Goal: Task Accomplishment & Management: Complete application form

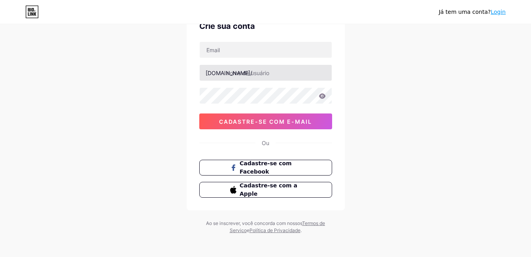
scroll to position [45, 0]
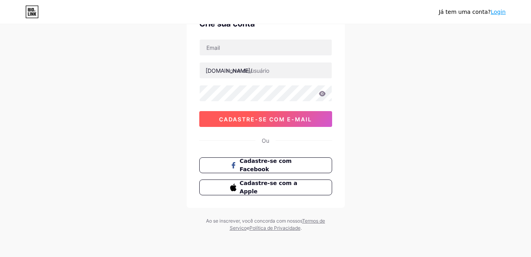
click at [308, 116] on span "Cadastre-se com e-mail" at bounding box center [265, 119] width 93 height 7
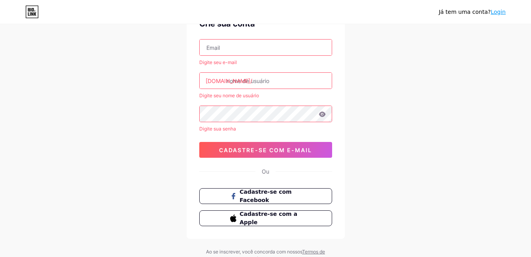
click at [269, 51] on input "text" at bounding box center [265, 48] width 132 height 16
type input "[DOMAIN_NAME][EMAIL_ADDRESS][DOMAIN_NAME]"
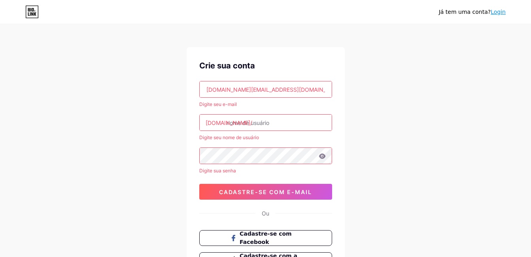
scroll to position [0, 0]
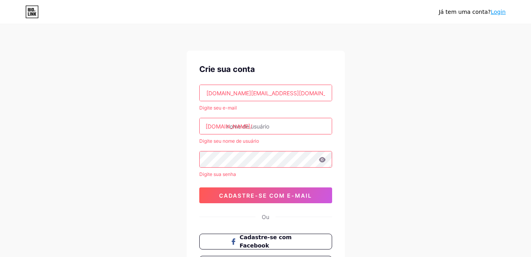
click at [270, 129] on input "text" at bounding box center [265, 126] width 132 height 16
click at [270, 126] on input "text" at bounding box center [265, 126] width 132 height 16
click at [433, 120] on div "Já tem uma conta? Login Crie sua conta [DOMAIN_NAME][EMAIL_ADDRESS][DOMAIN_NAME…" at bounding box center [265, 166] width 531 height 333
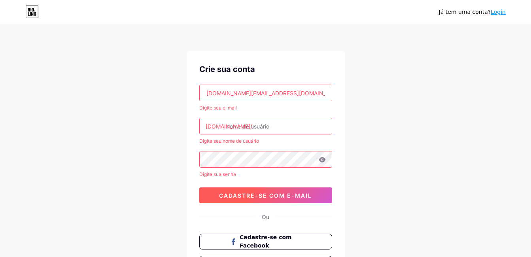
click at [303, 193] on span "Cadastre-se com e-mail" at bounding box center [265, 195] width 93 height 7
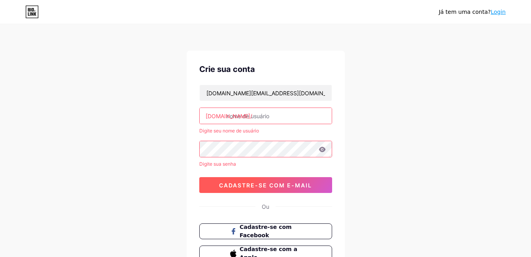
click at [301, 186] on span "Cadastre-se com e-mail" at bounding box center [265, 185] width 93 height 7
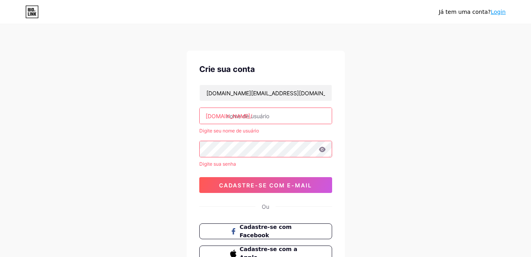
click at [266, 117] on input "text" at bounding box center [265, 116] width 132 height 16
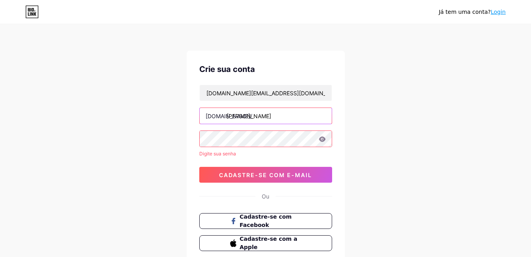
type input "[PERSON_NAME]"
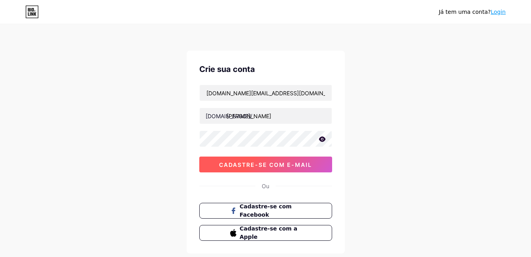
click at [308, 164] on span "Cadastre-se com e-mail" at bounding box center [265, 164] width 93 height 7
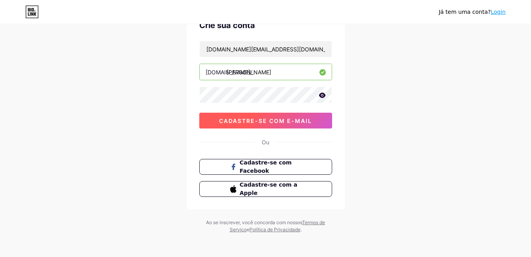
scroll to position [45, 0]
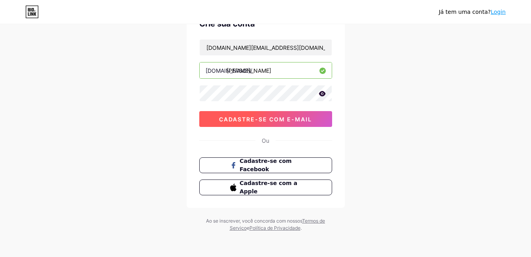
click at [250, 117] on span "Cadastre-se com e-mail" at bounding box center [265, 119] width 93 height 7
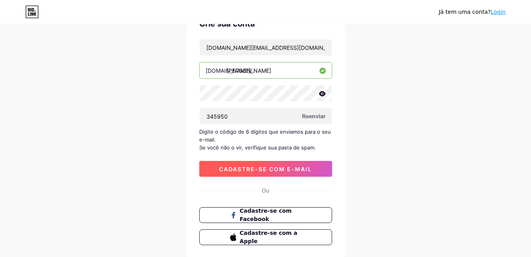
type input "345950"
click at [253, 166] on span "Cadastre-se com e-mail" at bounding box center [265, 169] width 93 height 7
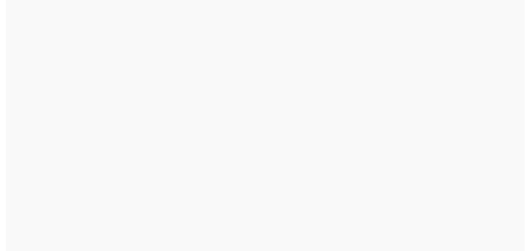
scroll to position [0, 0]
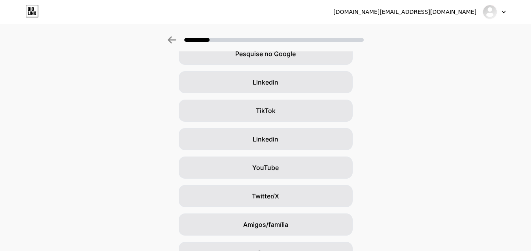
scroll to position [45, 0]
click at [314, 56] on div "Pesquise no Google" at bounding box center [266, 54] width 174 height 22
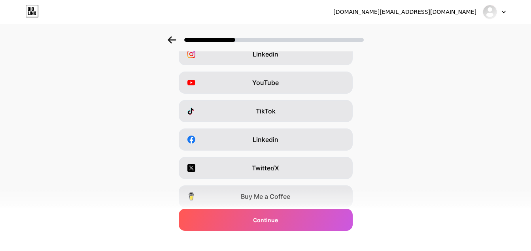
scroll to position [0, 0]
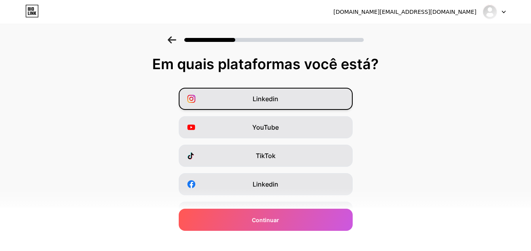
click at [265, 101] on span "Linkedin" at bounding box center [265, 98] width 26 height 9
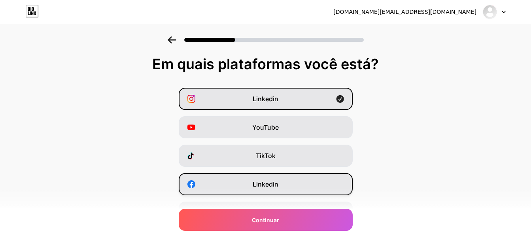
click at [257, 183] on span "Linkedin" at bounding box center [265, 183] width 26 height 9
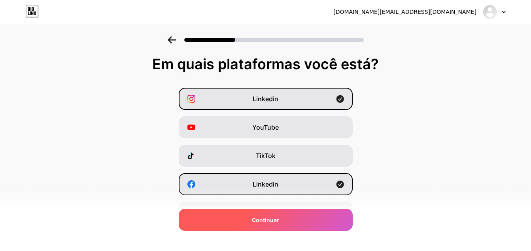
click at [262, 221] on span "Continuar" at bounding box center [265, 220] width 27 height 8
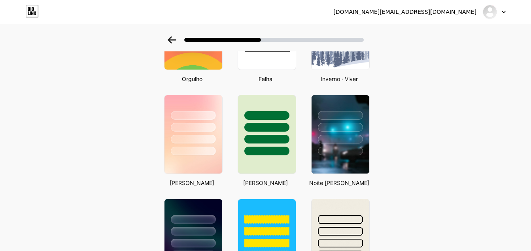
scroll to position [203, 6]
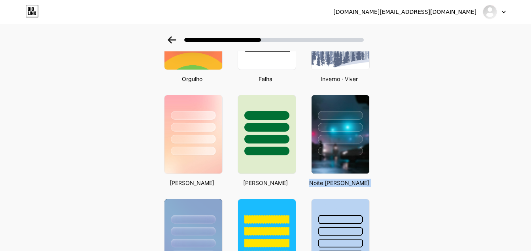
drag, startPoint x: 528, startPoint y: 151, endPoint x: 532, endPoint y: 204, distance: 52.8
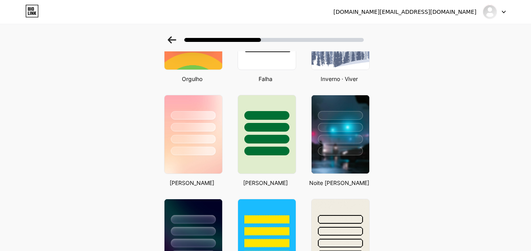
drag, startPoint x: 532, startPoint y: 204, endPoint x: 491, endPoint y: 125, distance: 88.9
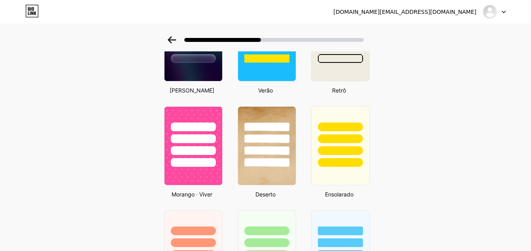
scroll to position [407, 6]
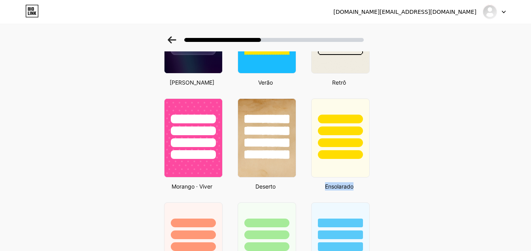
drag, startPoint x: 531, startPoint y: 164, endPoint x: 531, endPoint y: 183, distance: 18.2
click at [530, 183] on html "[DOMAIN_NAME][EMAIL_ADDRESS][DOMAIN_NAME] Logout Link Copied Selecione um tema …" at bounding box center [265, 63] width 531 height 941
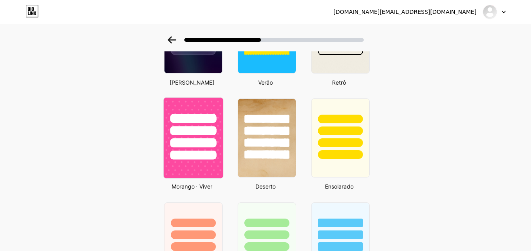
click at [171, 153] on div at bounding box center [193, 155] width 46 height 9
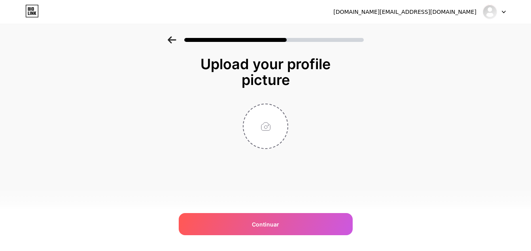
scroll to position [0, 0]
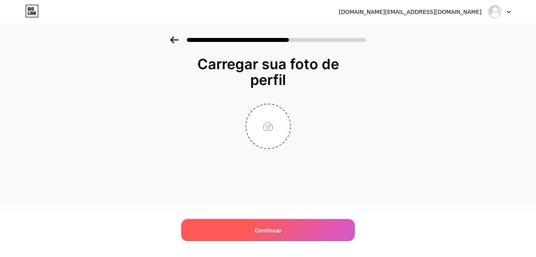
click at [273, 234] on span "Continuar" at bounding box center [268, 230] width 27 height 8
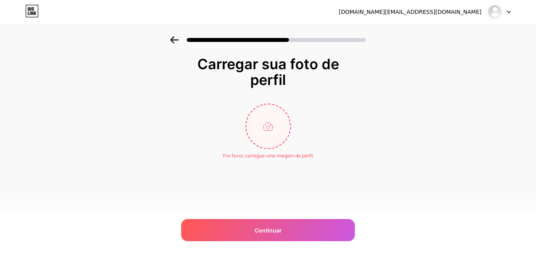
click at [272, 123] on input "file" at bounding box center [268, 126] width 44 height 44
type input "C:\fakepath\1723680435472.jfif"
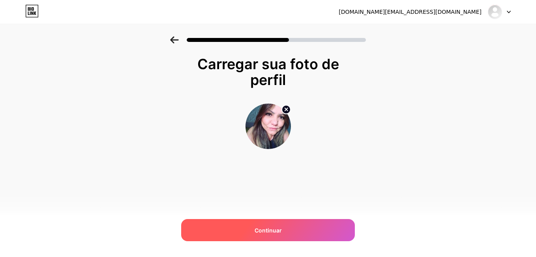
click at [284, 230] on div "Continuar" at bounding box center [268, 230] width 174 height 22
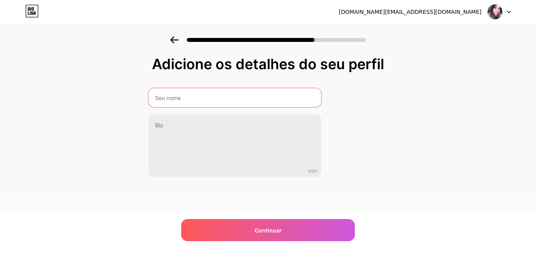
click at [227, 94] on input "text" at bounding box center [235, 97] width 173 height 19
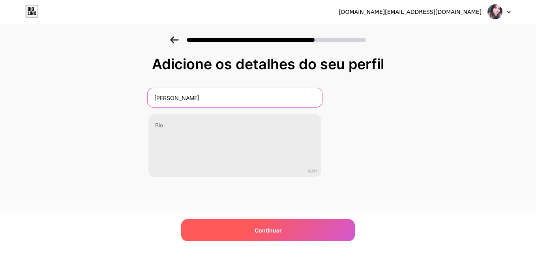
type input "[PERSON_NAME]"
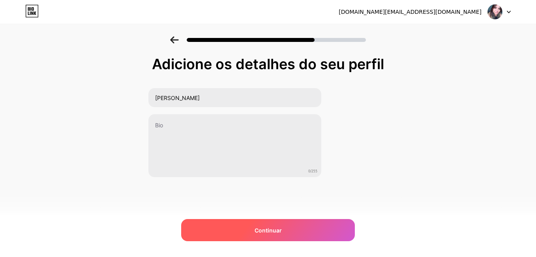
click at [235, 230] on div "Continuar" at bounding box center [268, 230] width 174 height 22
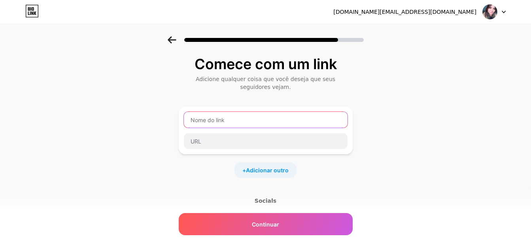
click at [297, 117] on input "text" at bounding box center [266, 120] width 164 height 16
drag, startPoint x: 298, startPoint y: 117, endPoint x: 362, endPoint y: 4, distance: 130.0
click at [362, 4] on div "[DOMAIN_NAME][EMAIL_ADDRESS][DOMAIN_NAME] Logout Link Copied Comece com um link…" at bounding box center [265, 161] width 531 height 322
